Goal: Find specific page/section: Find specific page/section

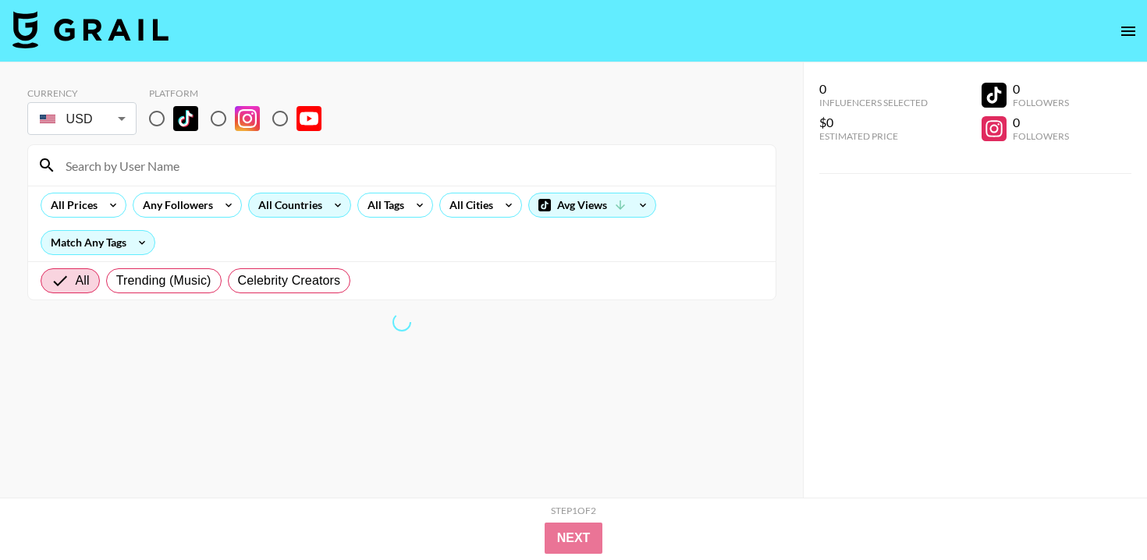
click at [320, 213] on div "All Countries" at bounding box center [287, 205] width 76 height 23
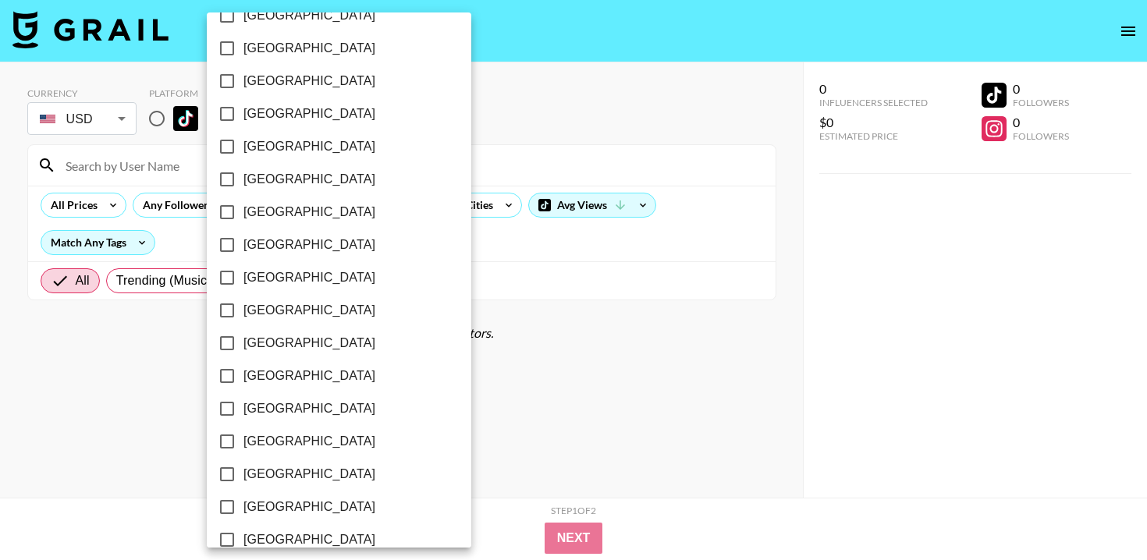
scroll to position [1260, 0]
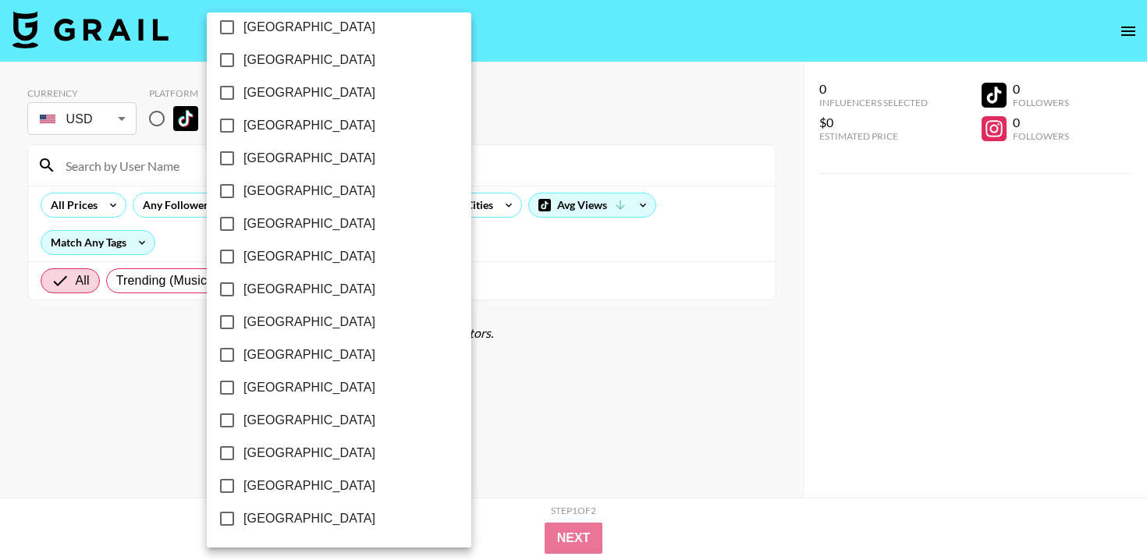
click at [298, 493] on span "[GEOGRAPHIC_DATA]" at bounding box center [310, 486] width 132 height 19
click at [244, 493] on input "[GEOGRAPHIC_DATA]" at bounding box center [227, 486] width 33 height 33
checkbox input "true"
click at [521, 446] on div at bounding box center [573, 280] width 1147 height 560
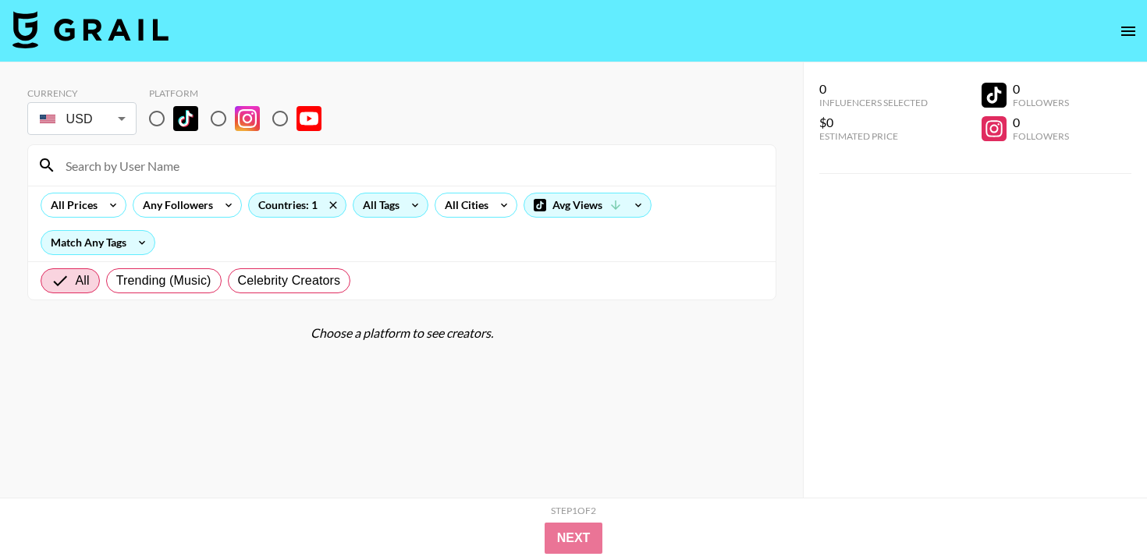
click at [409, 205] on icon at bounding box center [415, 205] width 25 height 23
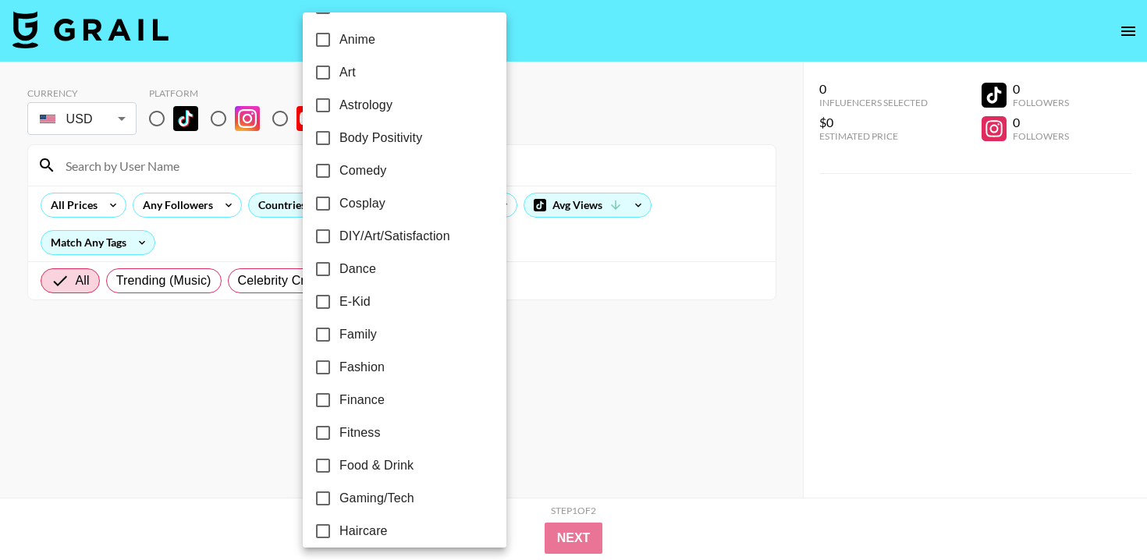
scroll to position [230, 0]
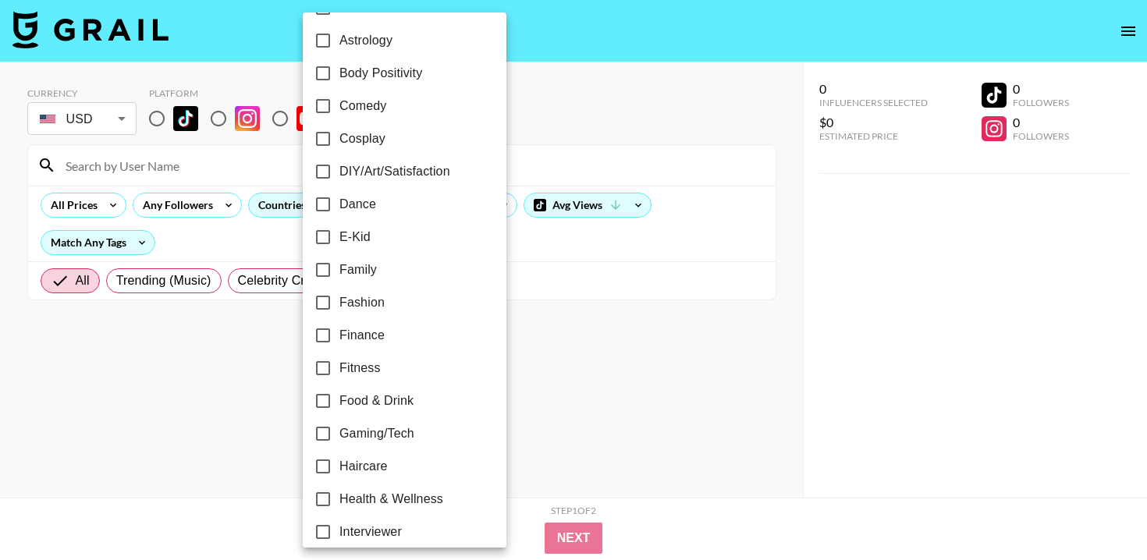
click at [378, 374] on span "Fitness" at bounding box center [360, 368] width 41 height 19
click at [340, 374] on input "Fitness" at bounding box center [323, 368] width 33 height 33
checkbox input "true"
click at [565, 307] on div at bounding box center [573, 280] width 1147 height 560
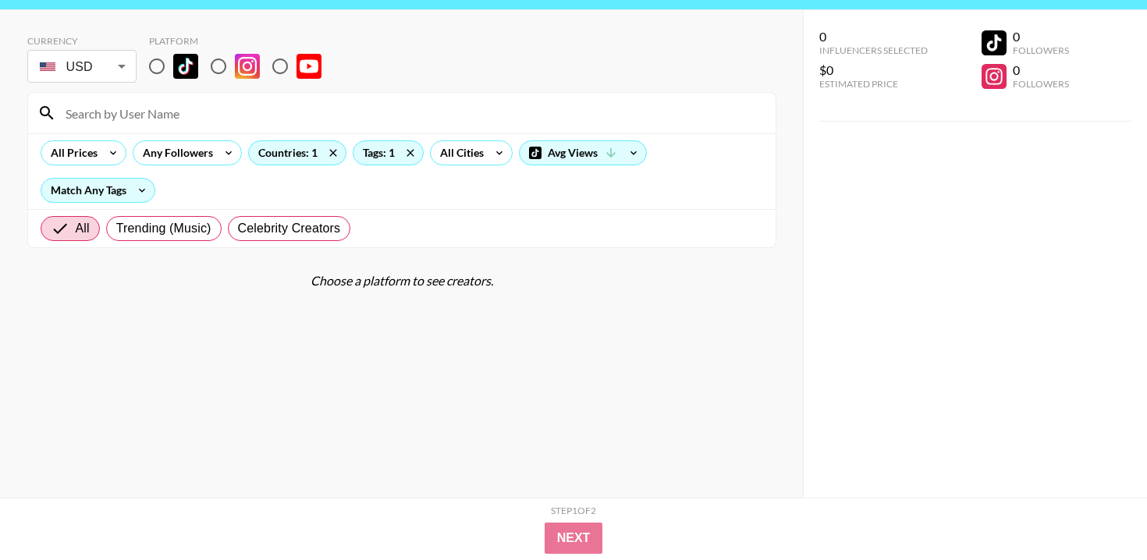
scroll to position [45, 0]
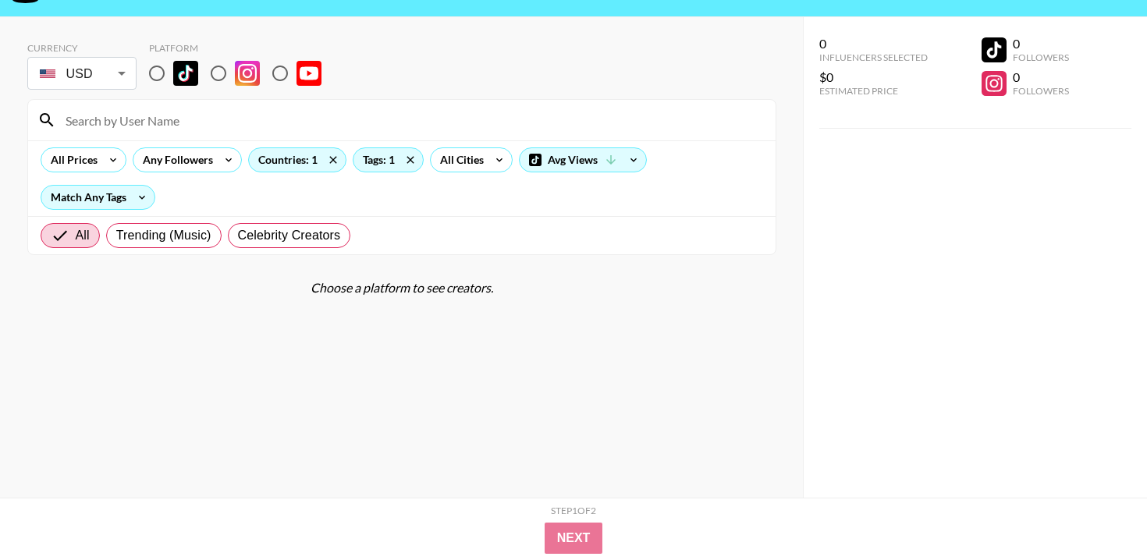
click at [159, 73] on input "radio" at bounding box center [157, 73] width 33 height 33
radio input "true"
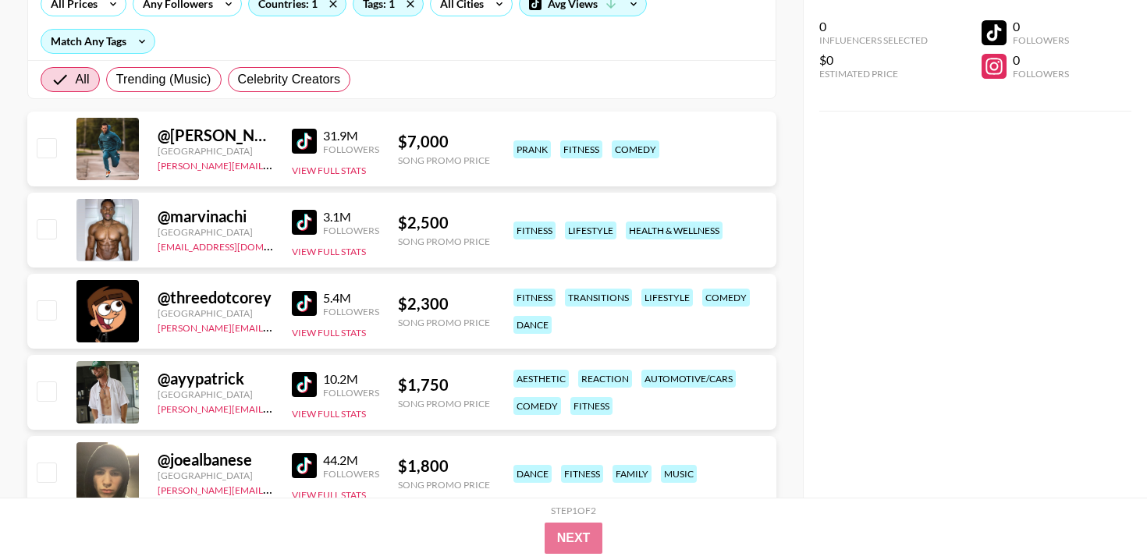
scroll to position [239, 0]
